Goal: Transaction & Acquisition: Obtain resource

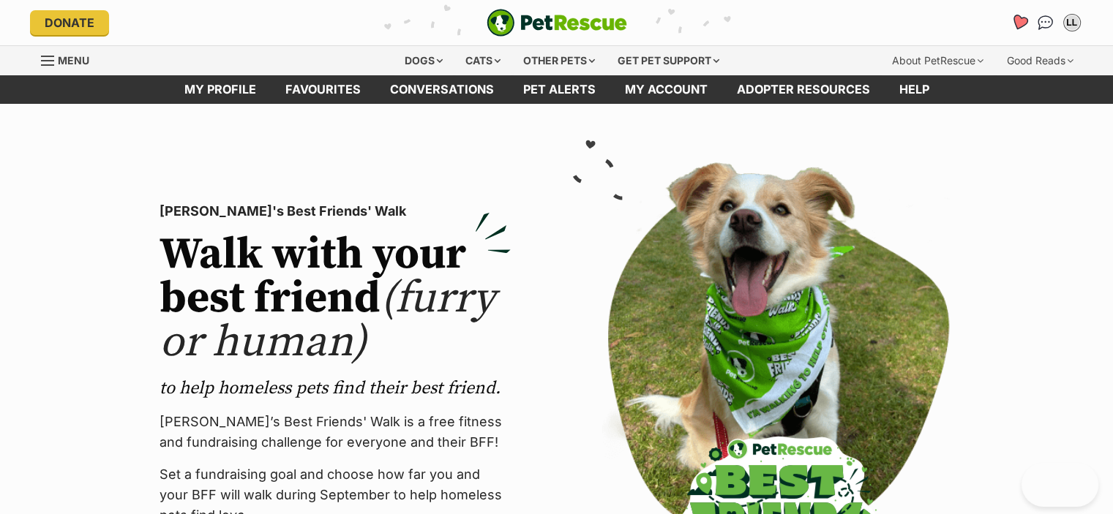
click at [1015, 20] on icon "Favourites" at bounding box center [1018, 22] width 18 height 17
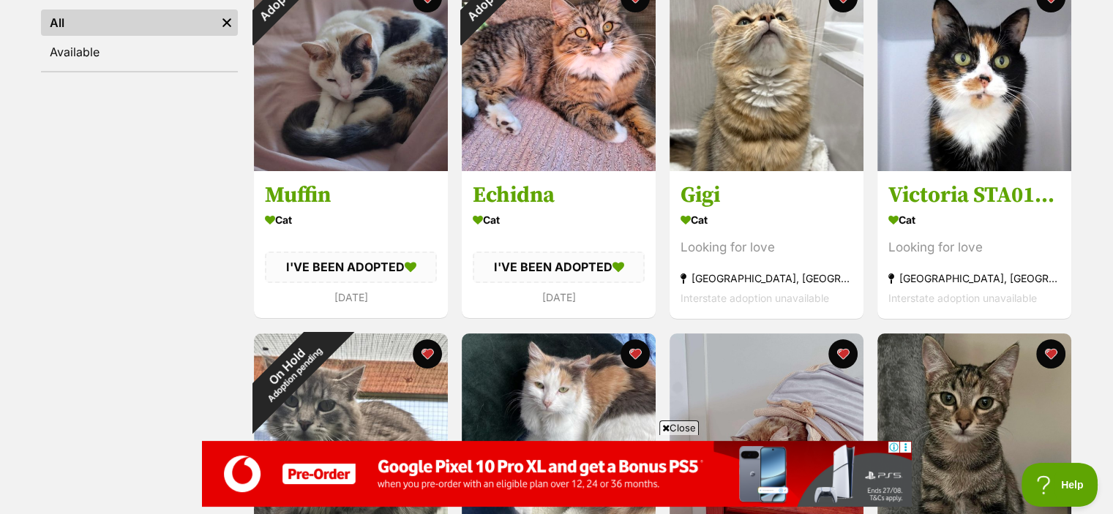
scroll to position [193, 0]
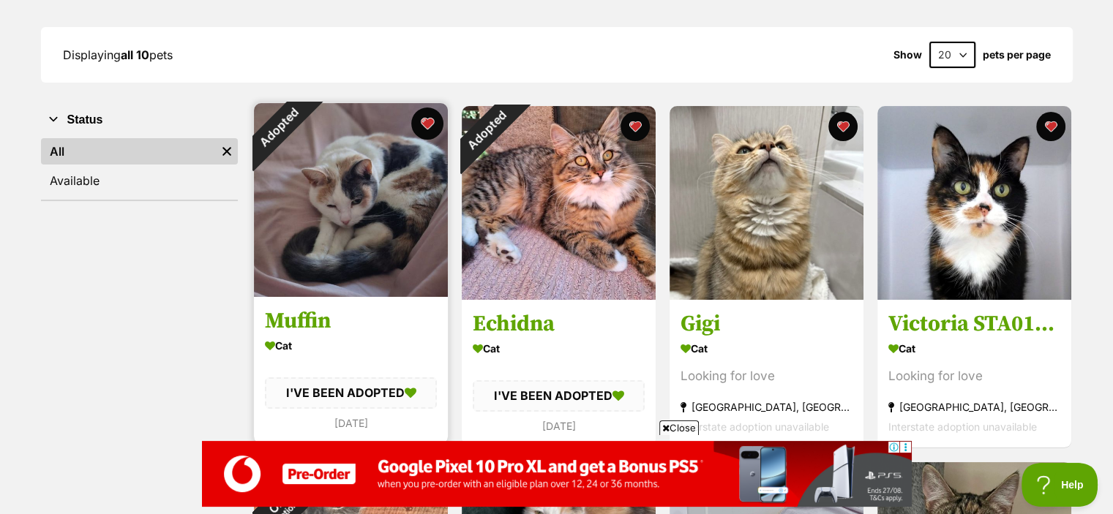
click at [430, 119] on button "favourite" at bounding box center [427, 124] width 32 height 32
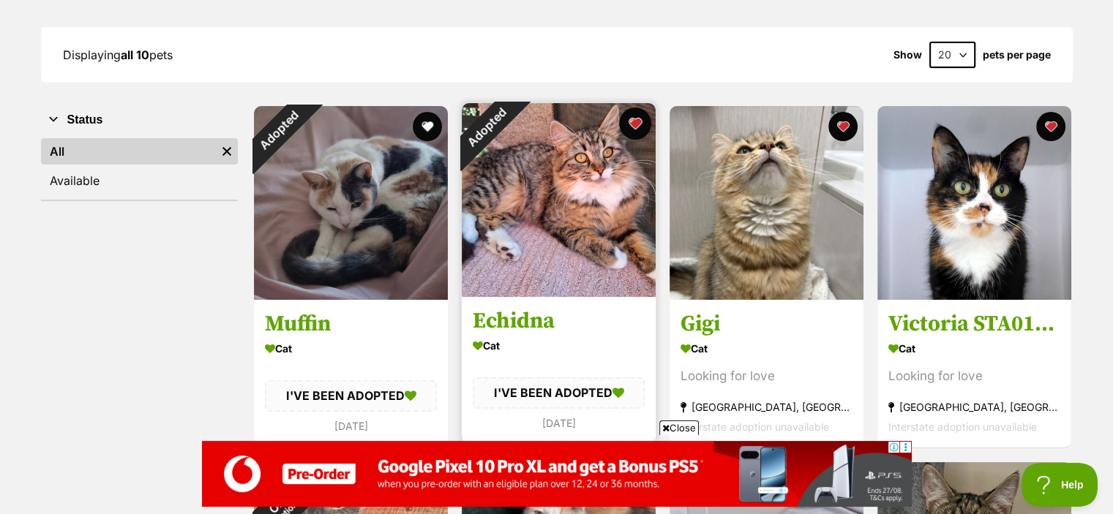
click at [633, 119] on button "favourite" at bounding box center [635, 124] width 32 height 32
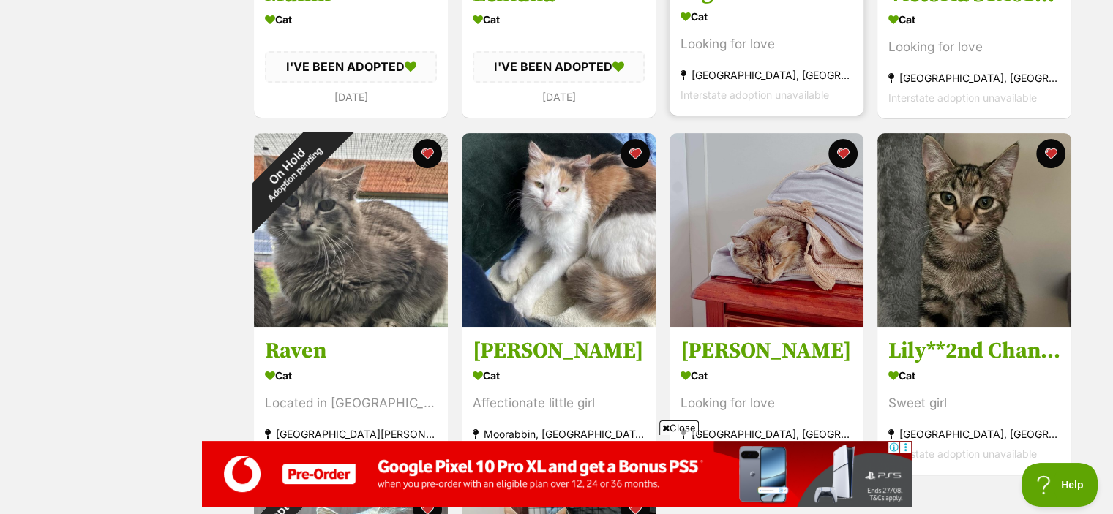
scroll to position [527, 0]
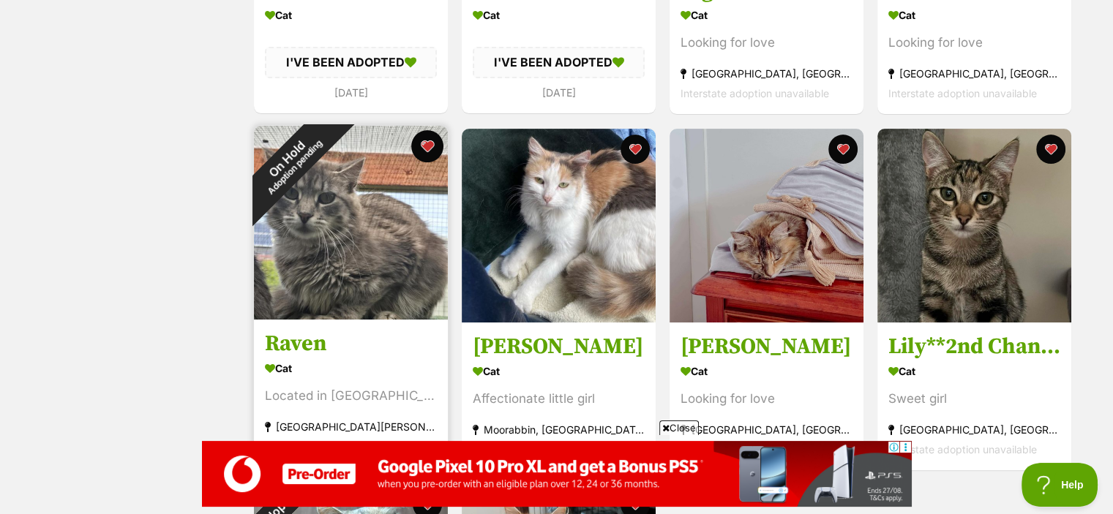
click at [432, 146] on button "favourite" at bounding box center [427, 146] width 32 height 32
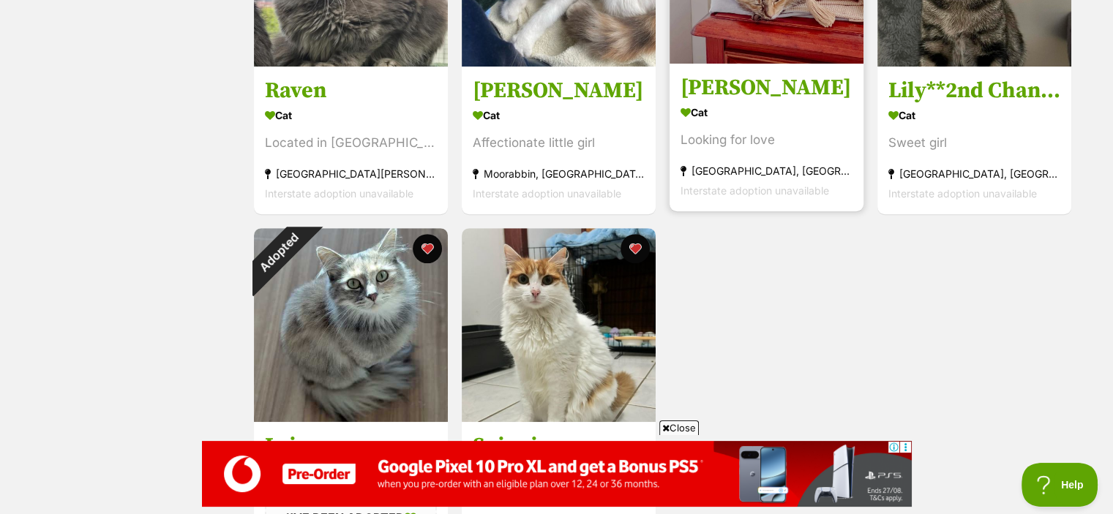
scroll to position [787, 0]
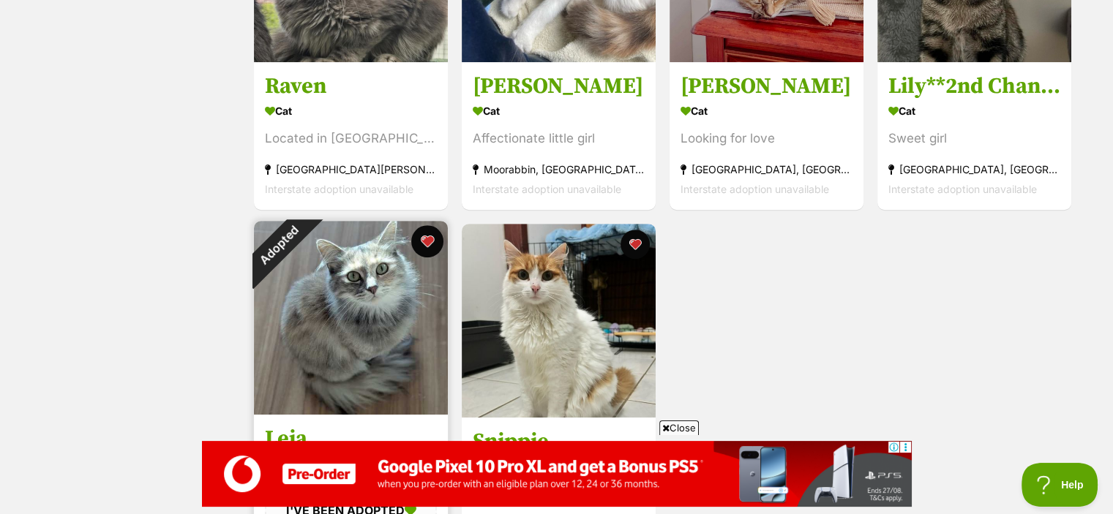
click at [424, 241] on button "favourite" at bounding box center [427, 241] width 32 height 32
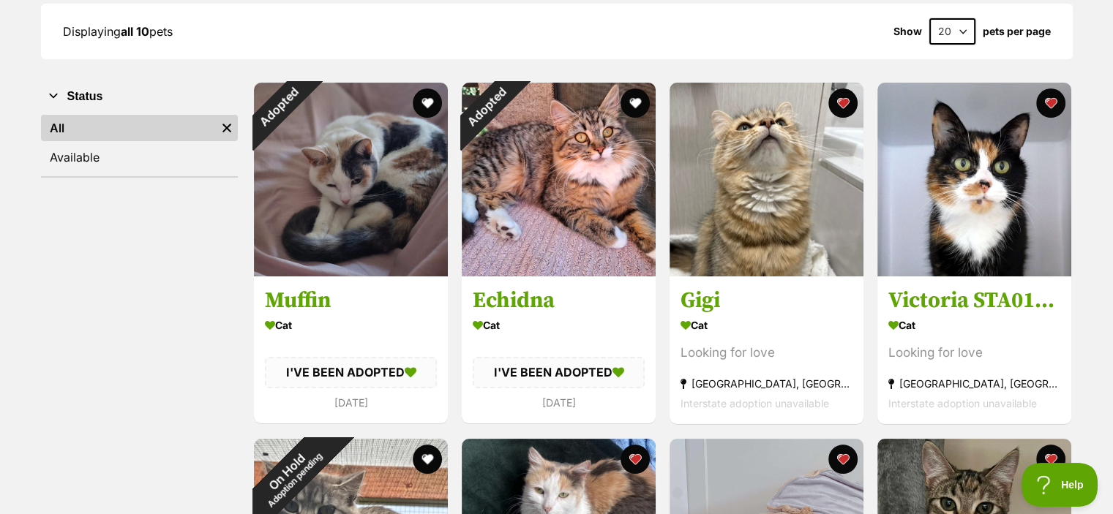
scroll to position [0, 0]
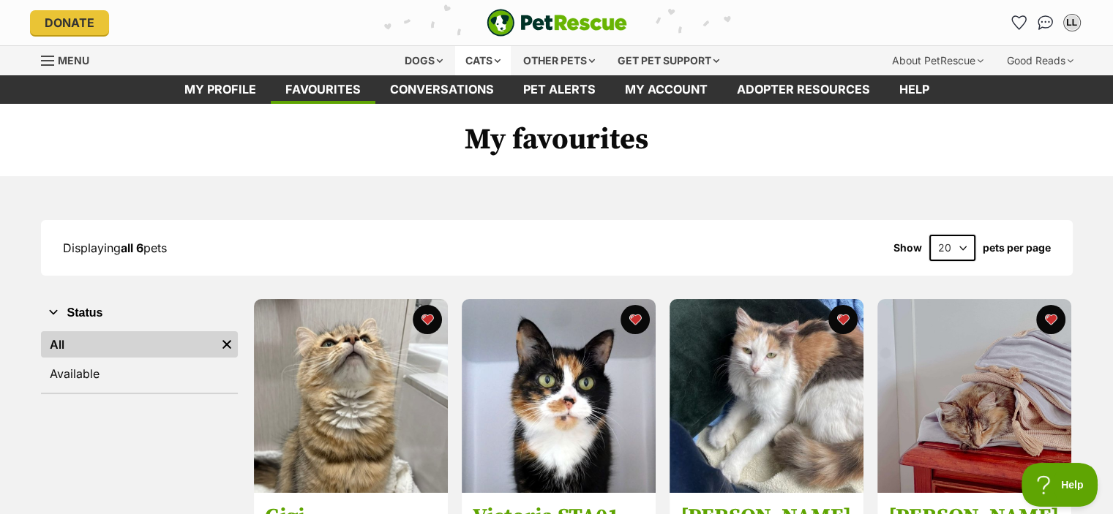
click at [484, 63] on div "Cats" at bounding box center [483, 60] width 56 height 29
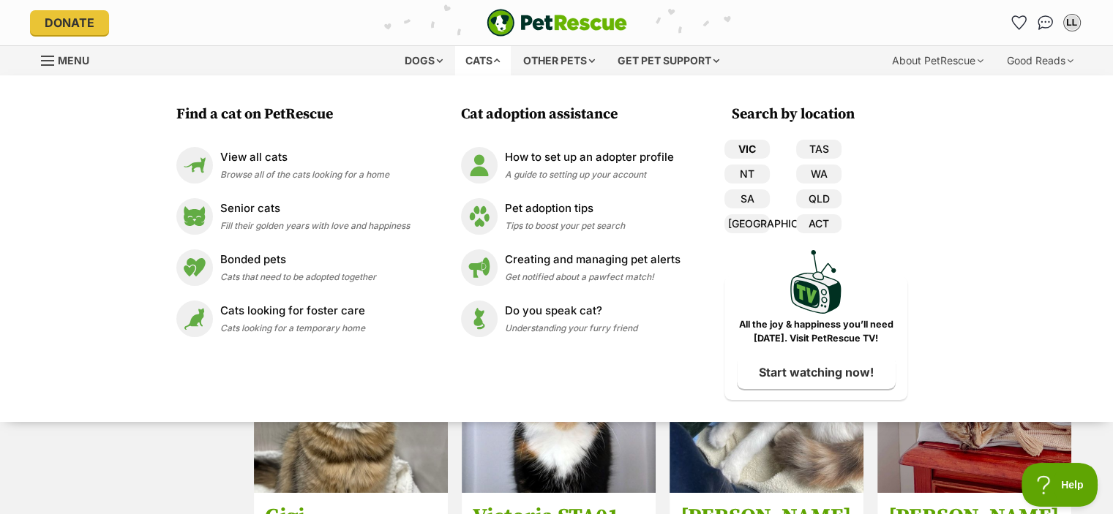
click at [752, 147] on link "VIC" at bounding box center [746, 149] width 45 height 19
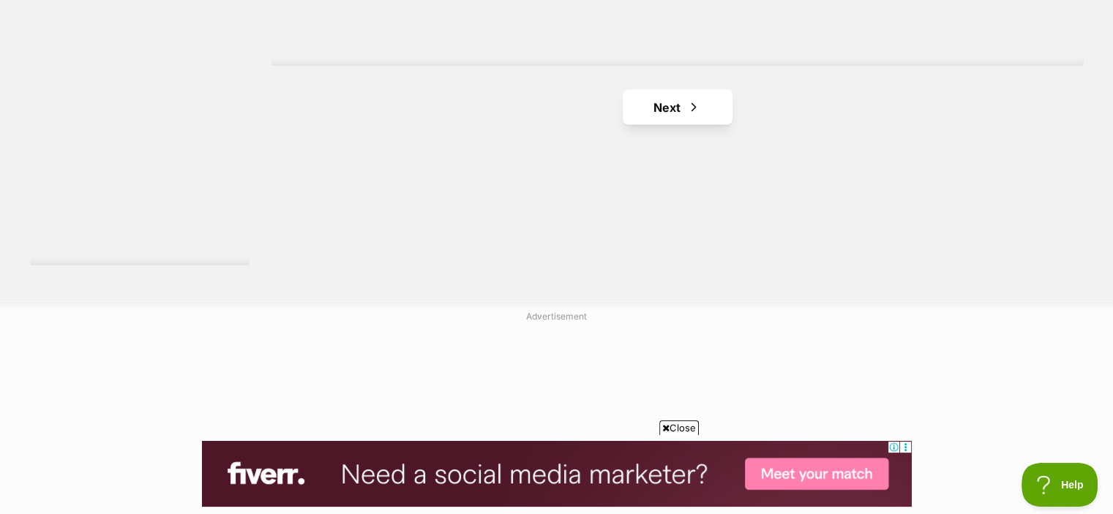
scroll to position [2837, 0]
click at [668, 92] on link "Next" at bounding box center [677, 95] width 110 height 35
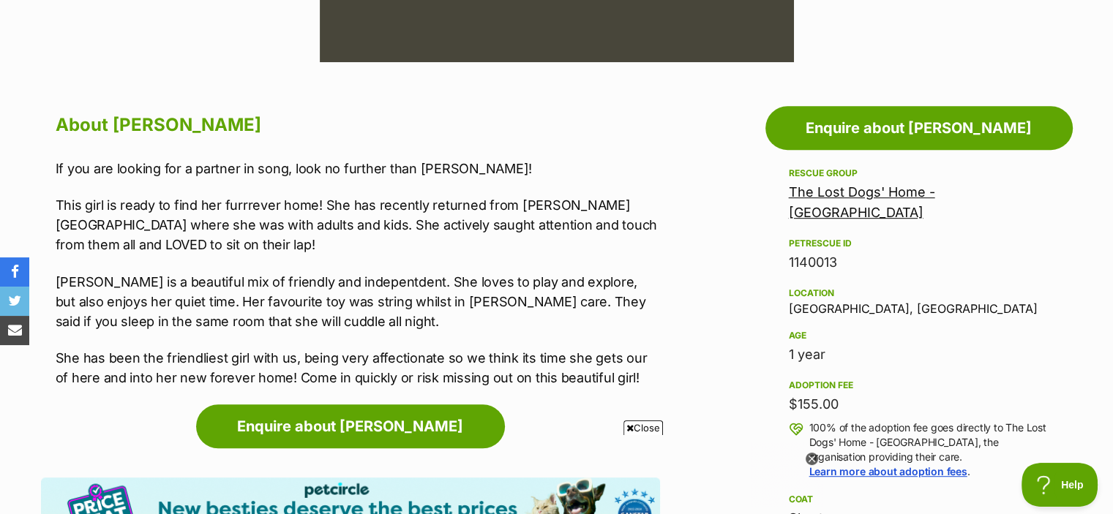
scroll to position [718, 0]
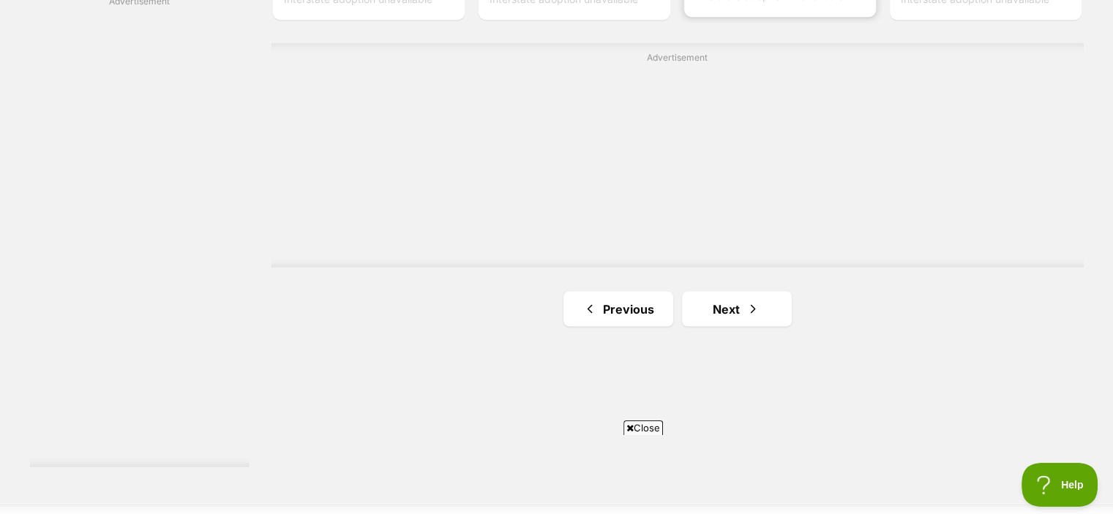
scroll to position [2629, 0]
click at [742, 304] on link "Next" at bounding box center [737, 303] width 110 height 35
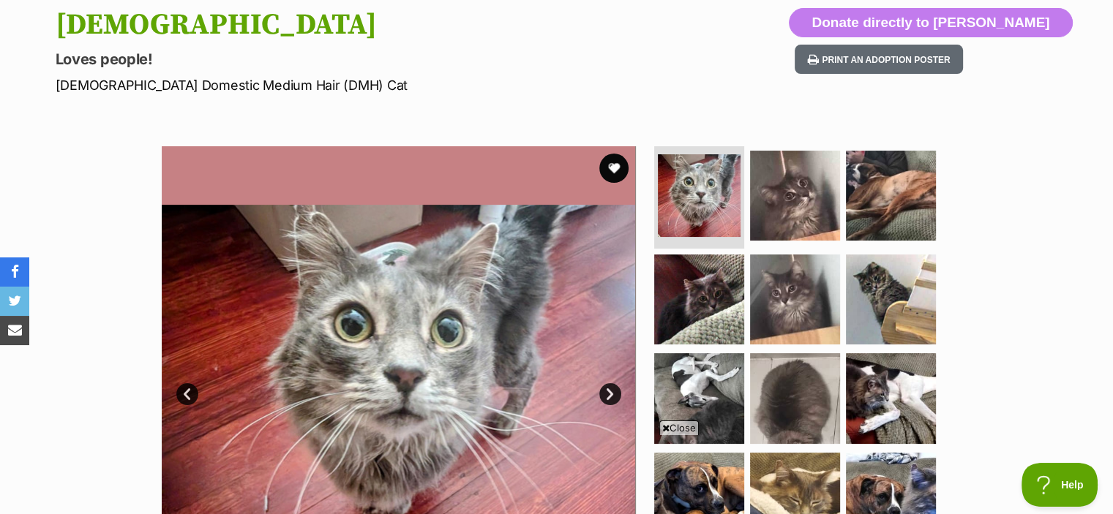
scroll to position [29, 0]
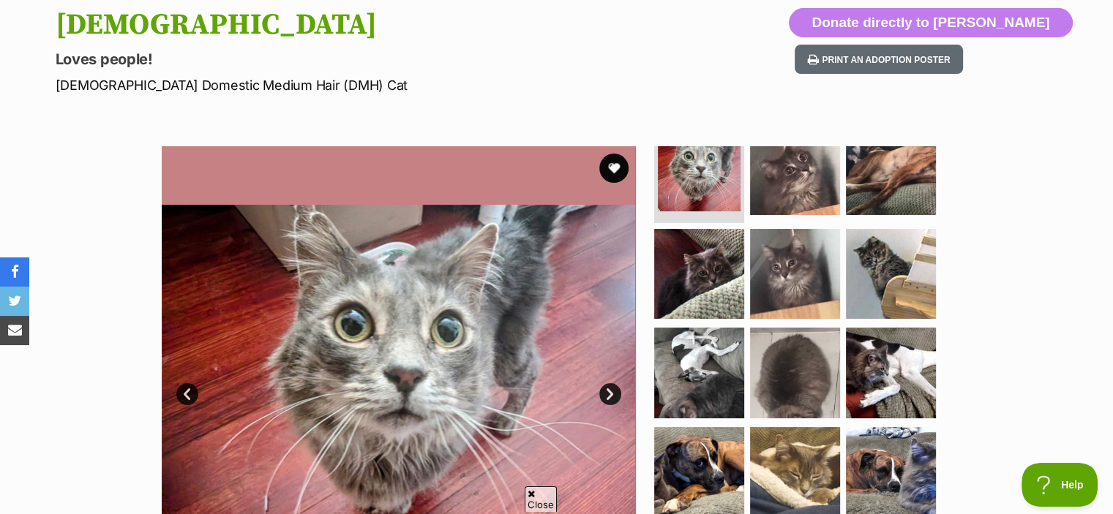
click at [611, 396] on link "Next" at bounding box center [610, 394] width 22 height 22
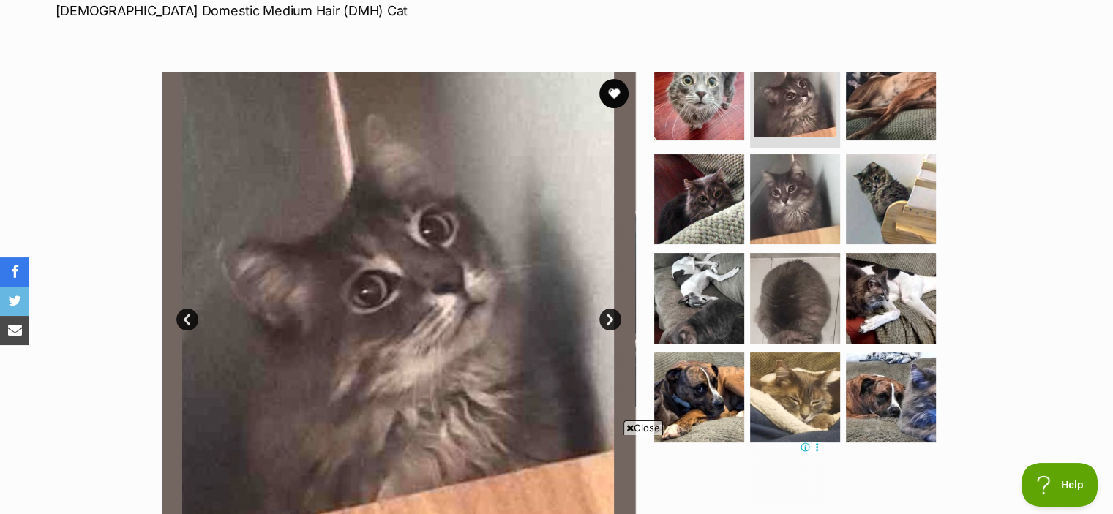
scroll to position [237, 0]
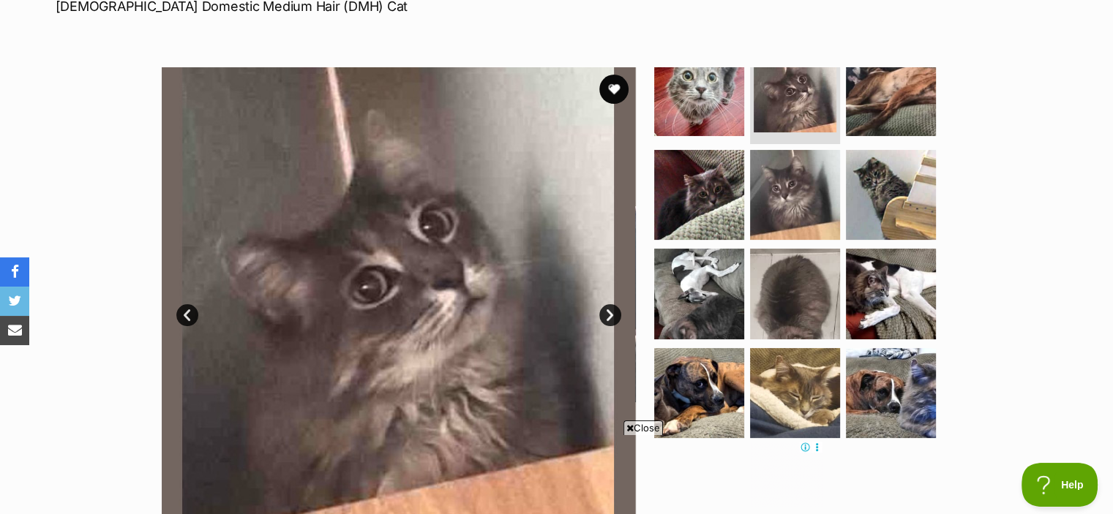
click at [608, 315] on link "Next" at bounding box center [610, 315] width 22 height 22
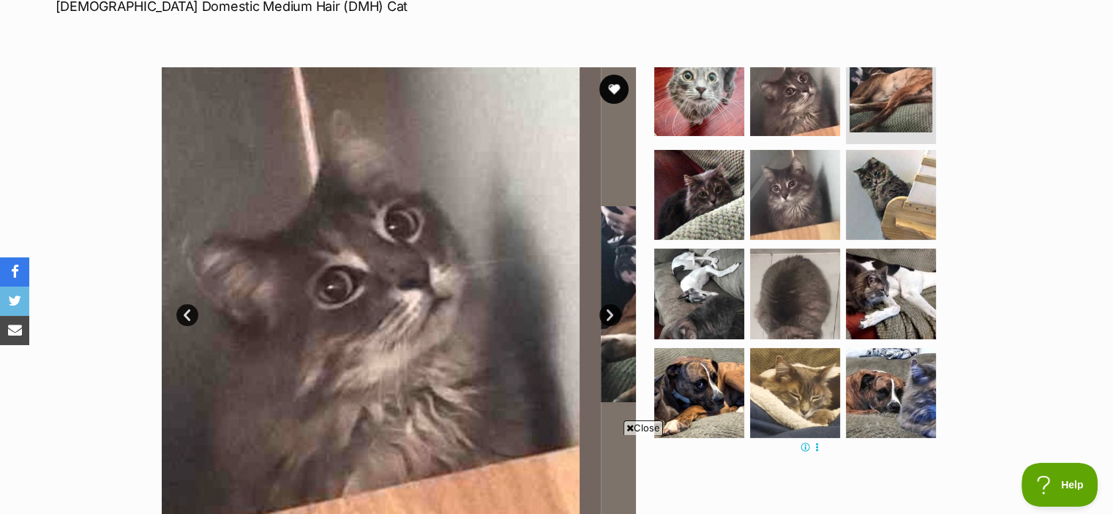
scroll to position [26, 0]
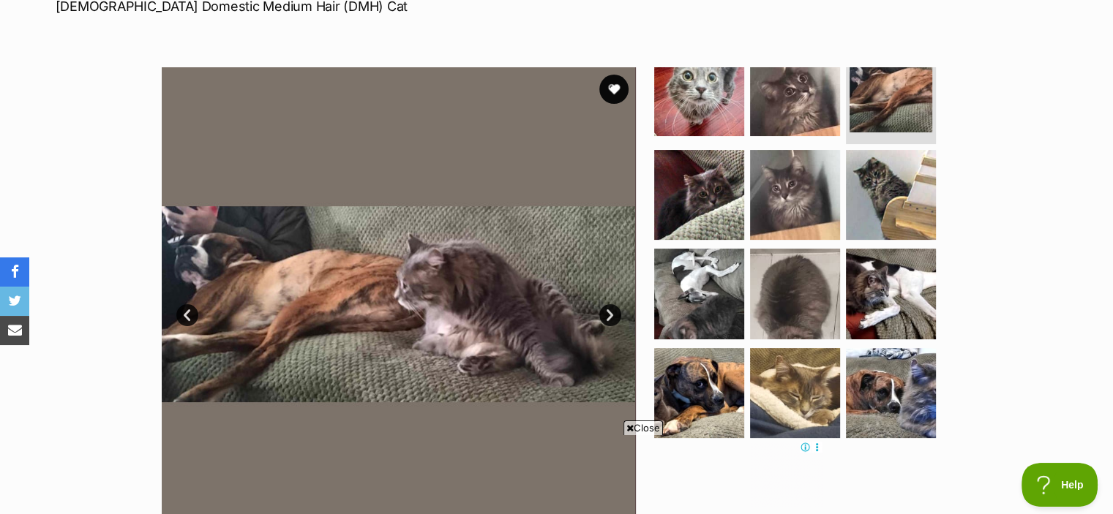
click at [608, 315] on link "Next" at bounding box center [610, 315] width 22 height 22
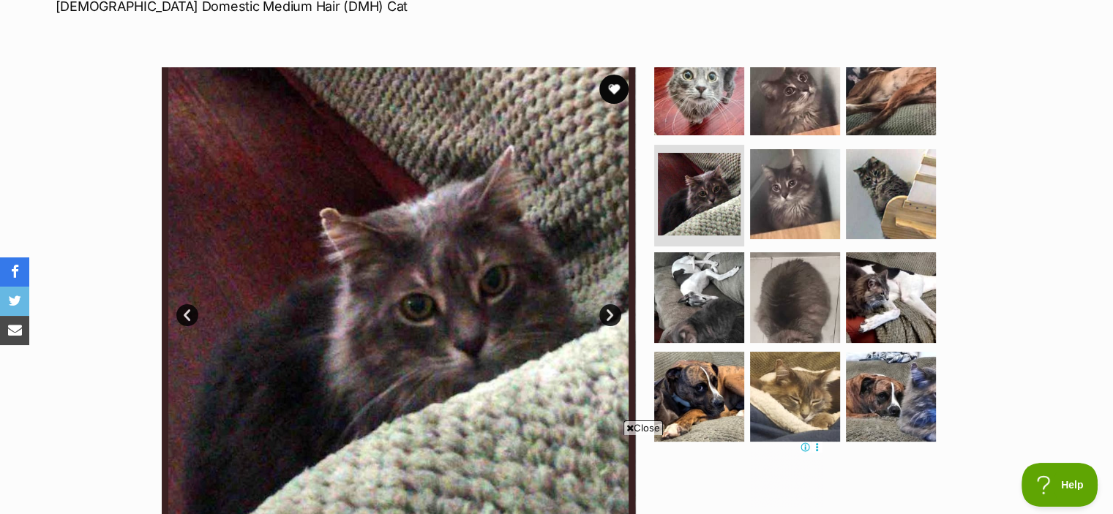
click at [608, 315] on link "Next" at bounding box center [610, 315] width 22 height 22
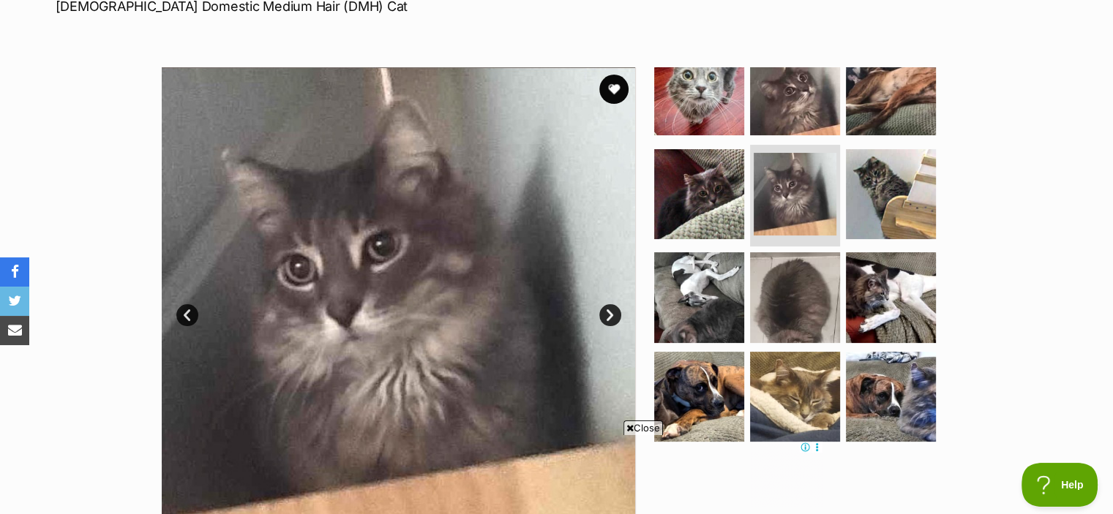
click at [608, 315] on link "Next" at bounding box center [610, 315] width 22 height 22
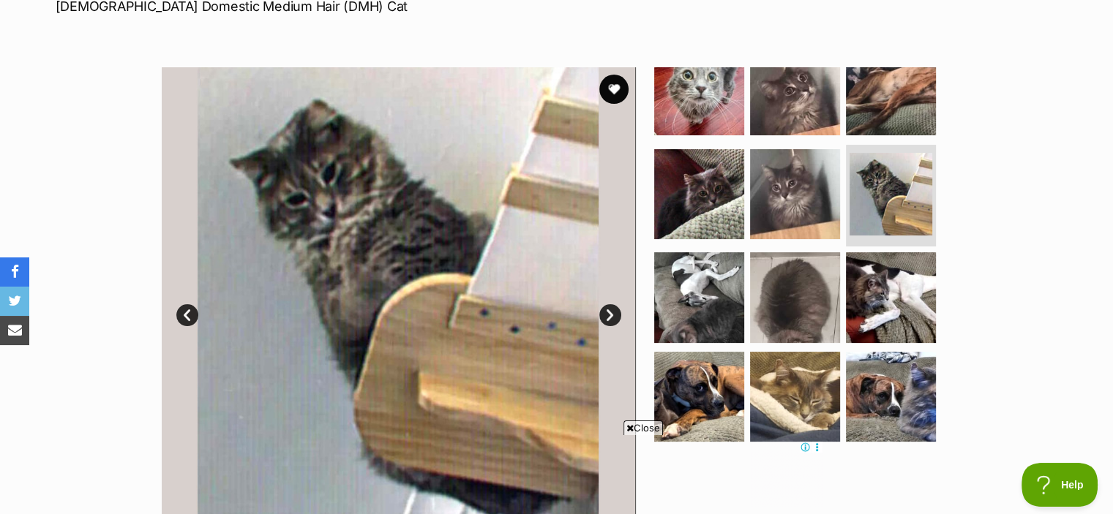
click at [608, 315] on link "Next" at bounding box center [610, 315] width 22 height 22
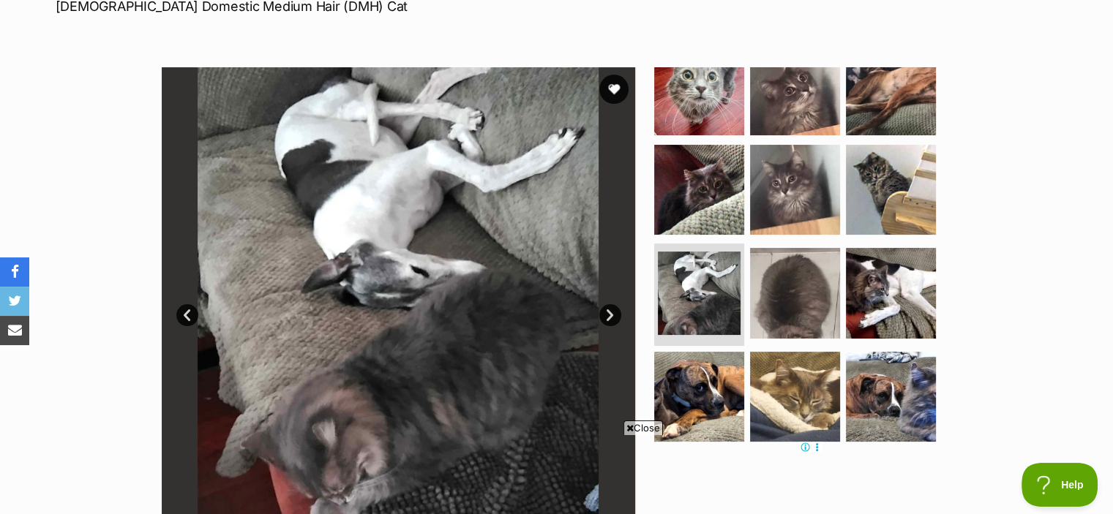
click at [608, 315] on link "Next" at bounding box center [610, 315] width 22 height 22
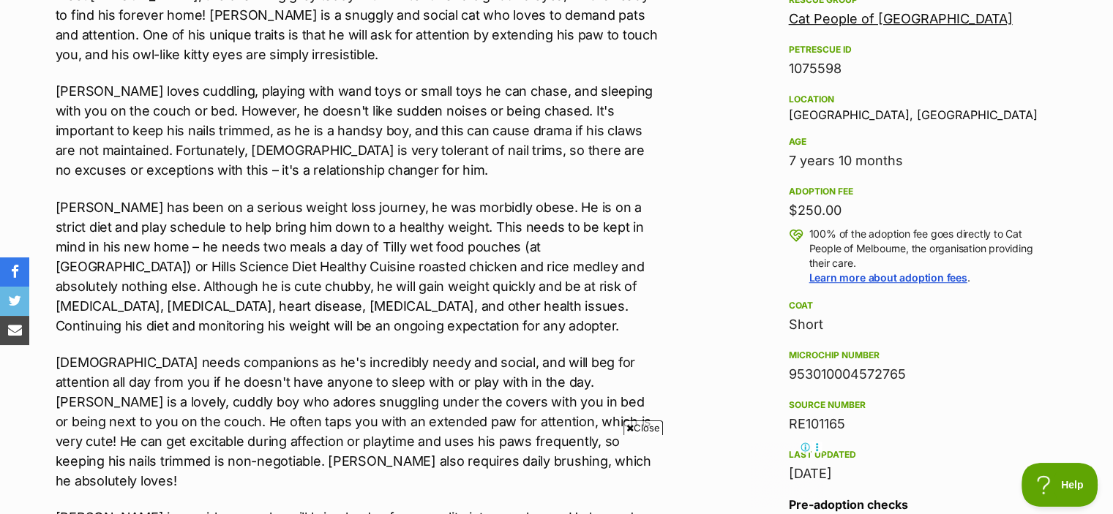
scroll to position [892, 0]
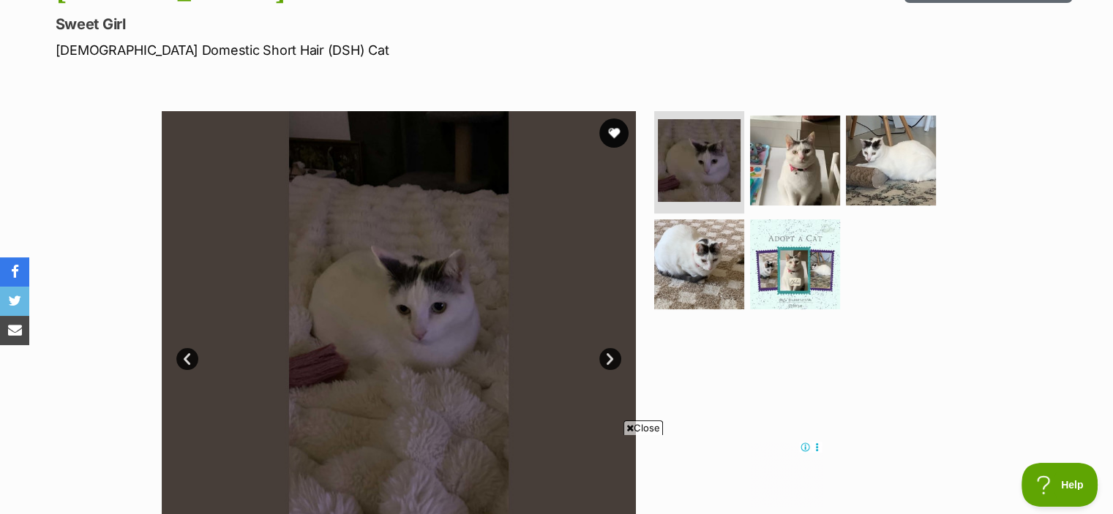
scroll to position [196, 0]
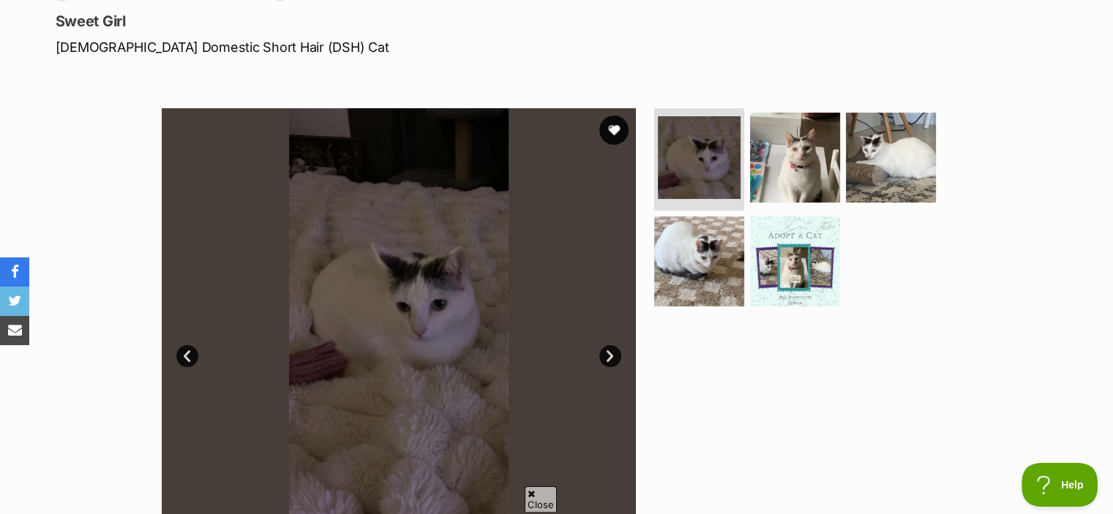
click at [611, 350] on link "Next" at bounding box center [610, 356] width 22 height 22
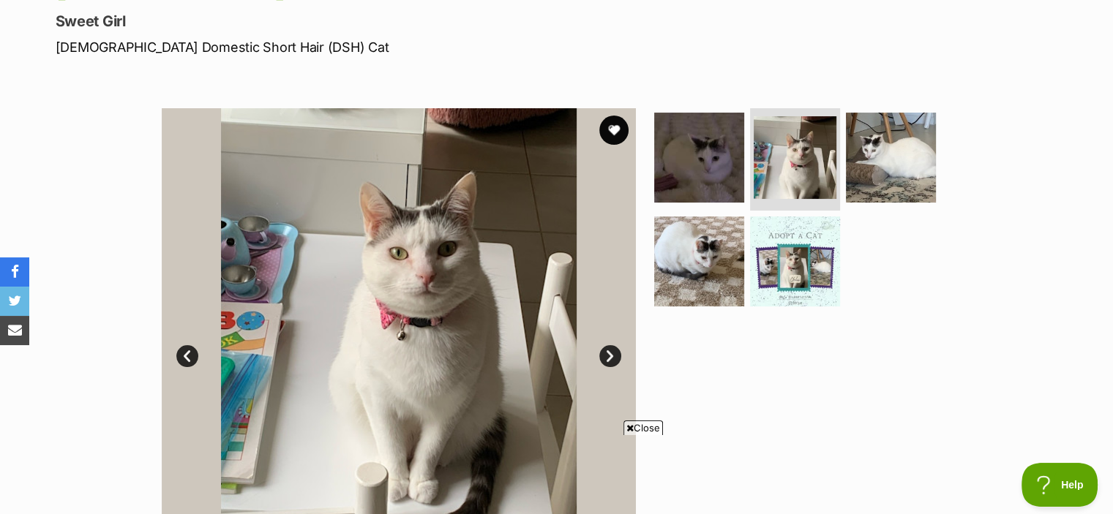
scroll to position [0, 0]
click at [611, 350] on link "Next" at bounding box center [610, 356] width 22 height 22
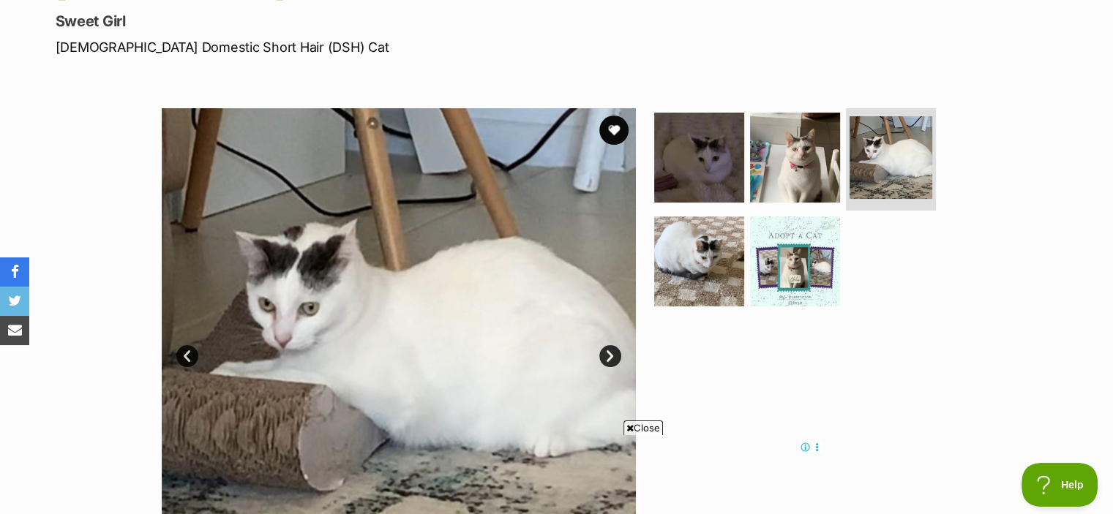
click at [611, 350] on link "Next" at bounding box center [610, 356] width 22 height 22
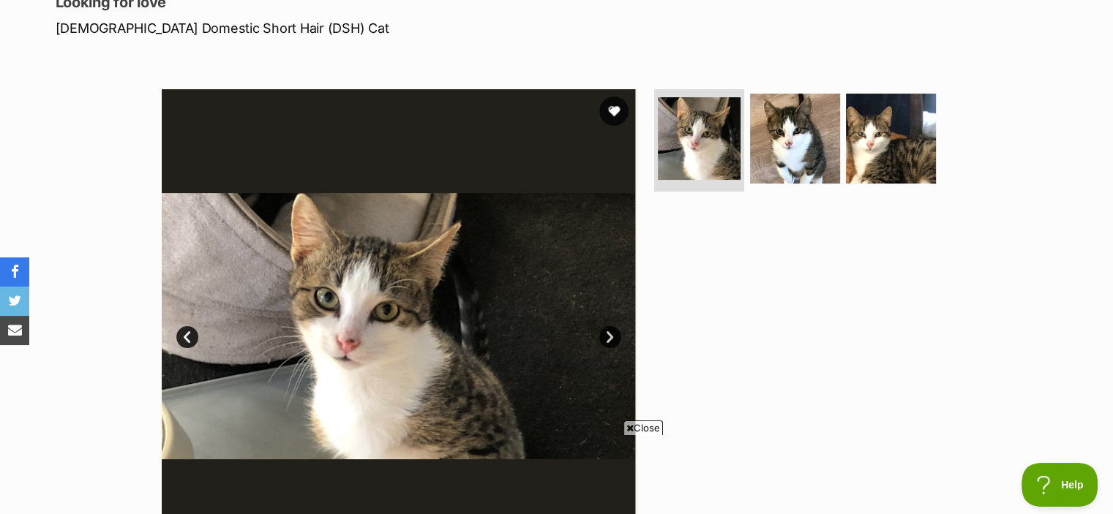
click at [602, 337] on link "Next" at bounding box center [610, 337] width 22 height 22
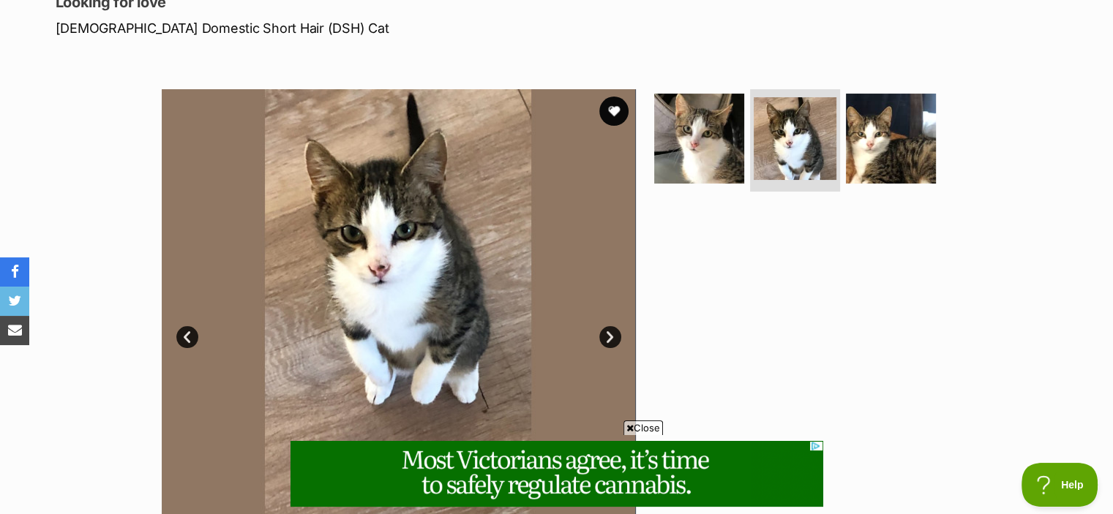
click at [602, 337] on link "Next" at bounding box center [610, 337] width 22 height 22
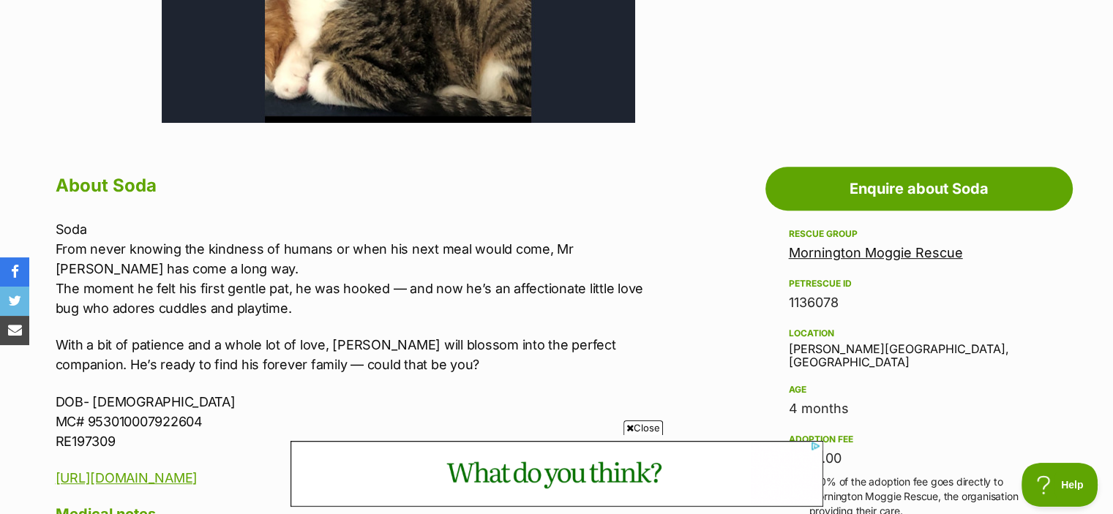
scroll to position [658, 0]
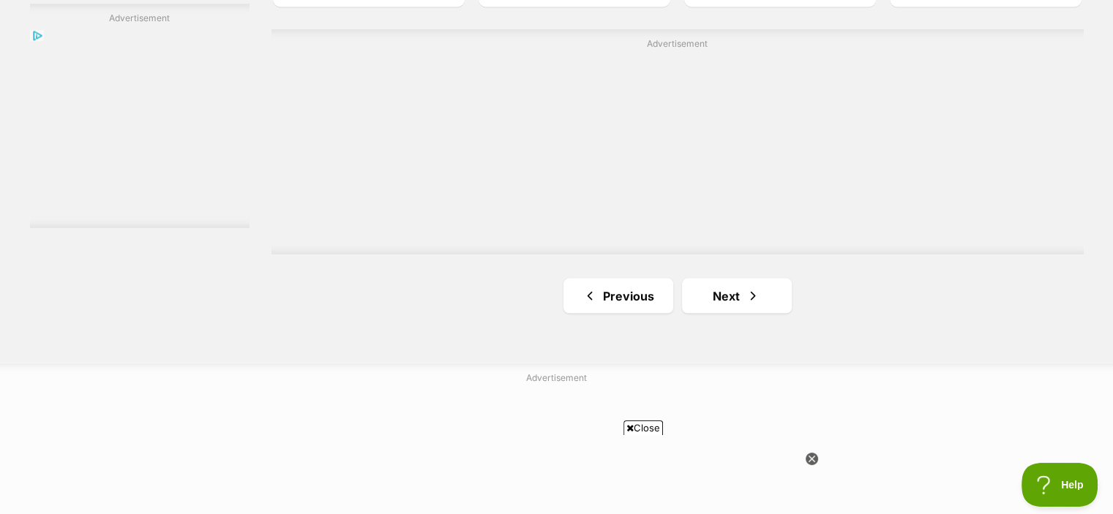
scroll to position [2731, 0]
click at [758, 312] on link "Next" at bounding box center [737, 293] width 110 height 35
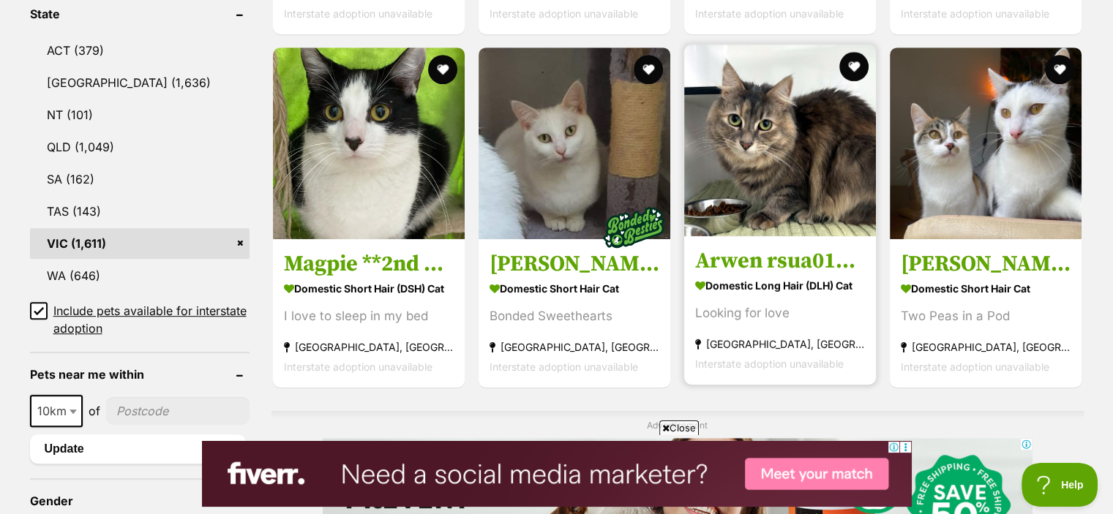
scroll to position [794, 0]
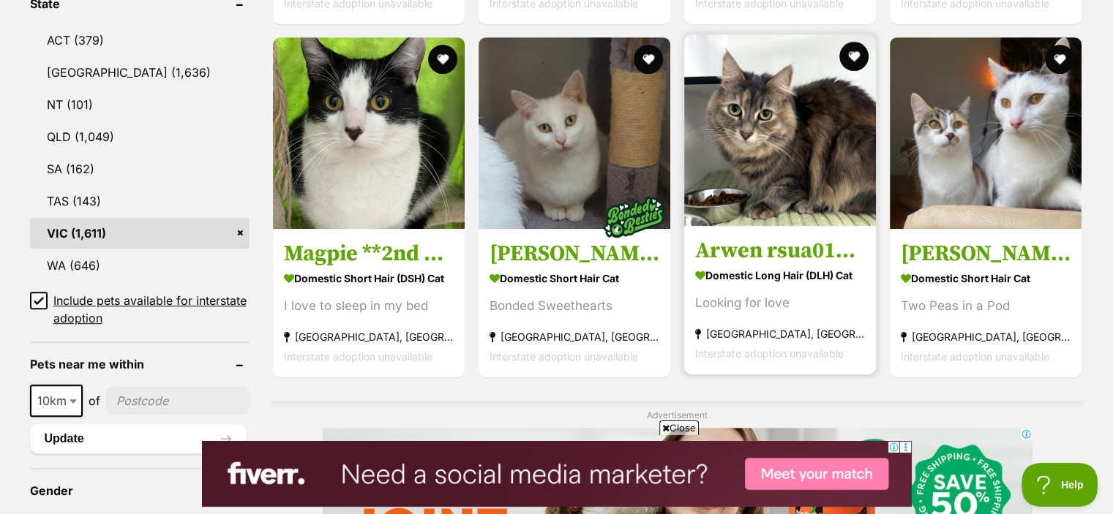
click at [778, 172] on img at bounding box center [780, 130] width 192 height 192
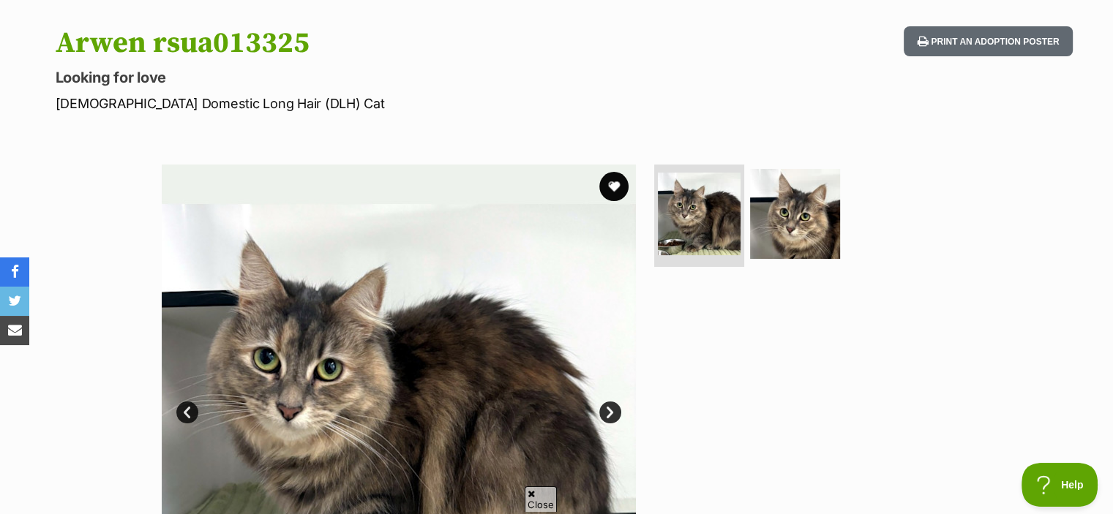
scroll to position [146, 0]
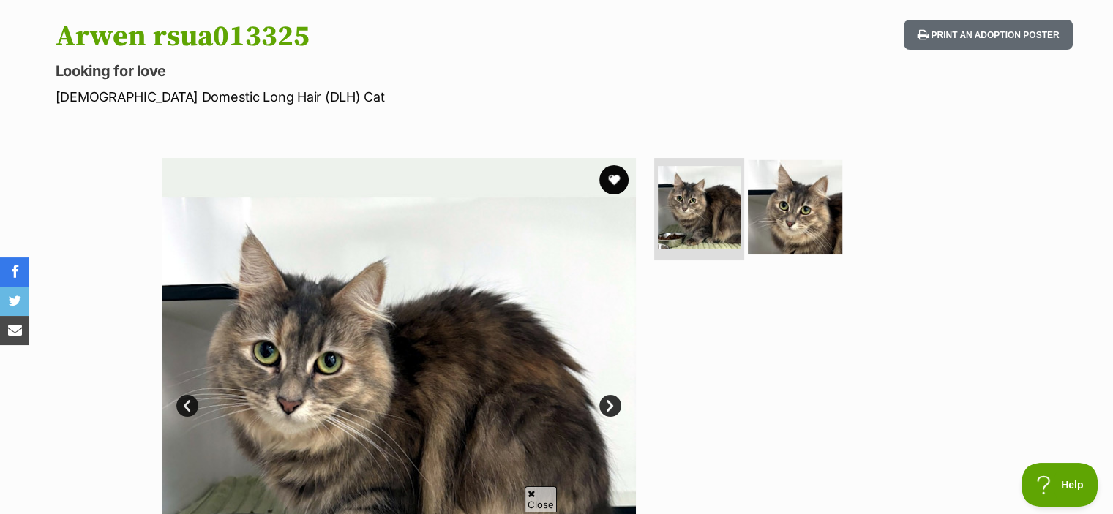
click at [790, 197] on img at bounding box center [795, 207] width 94 height 94
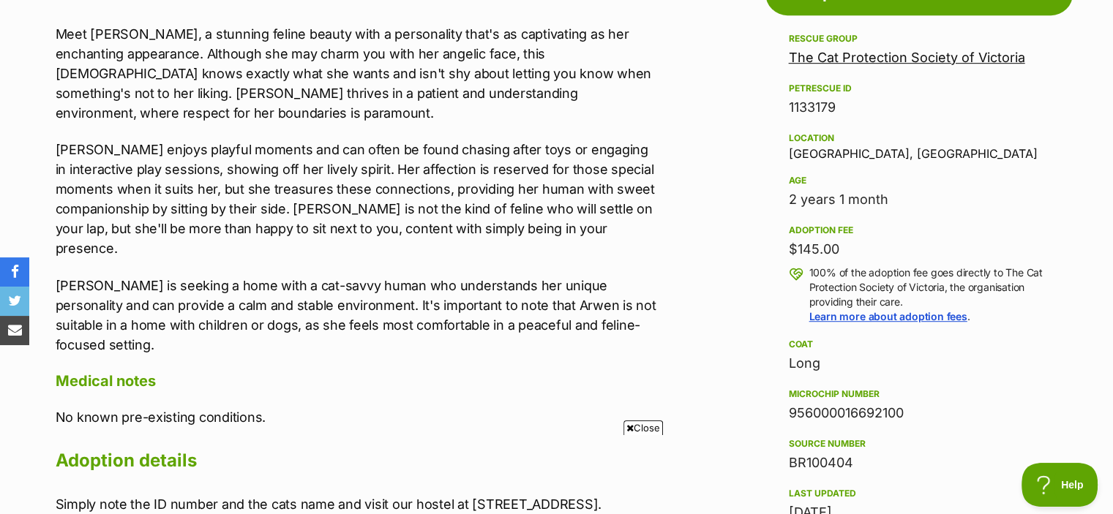
scroll to position [856, 0]
